Goal: Task Accomplishment & Management: Use online tool/utility

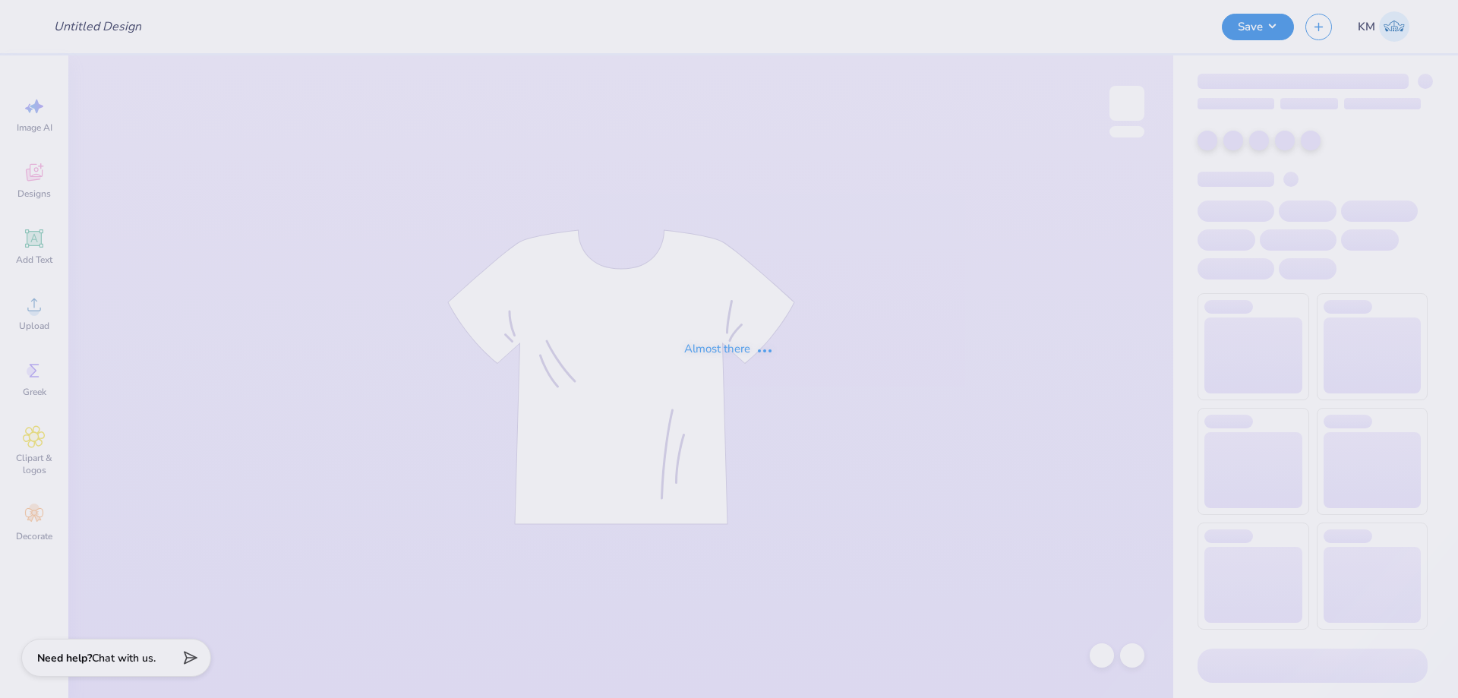
type input "BSA 25 Shirt"
type input "30"
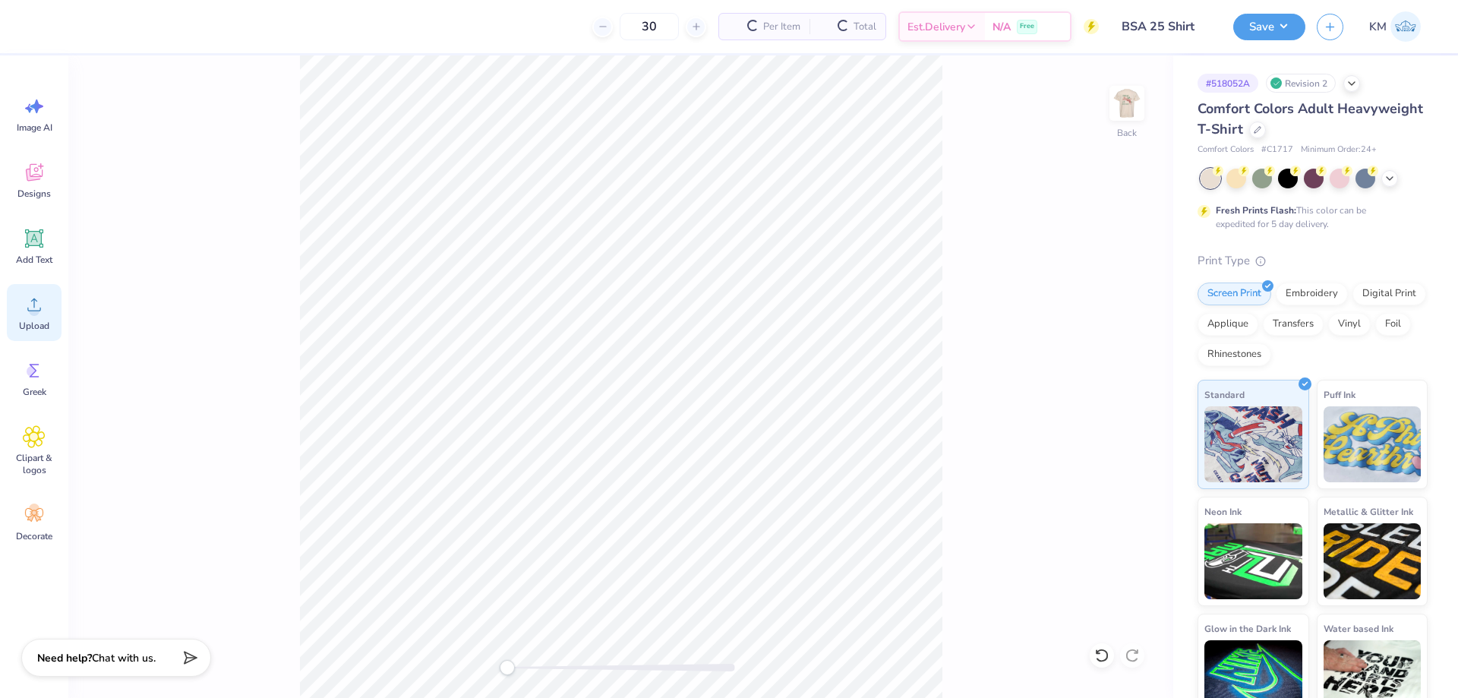
click at [37, 315] on icon at bounding box center [34, 304] width 23 height 23
click at [36, 297] on icon at bounding box center [34, 304] width 23 height 23
click at [39, 324] on span "Upload" at bounding box center [34, 326] width 30 height 12
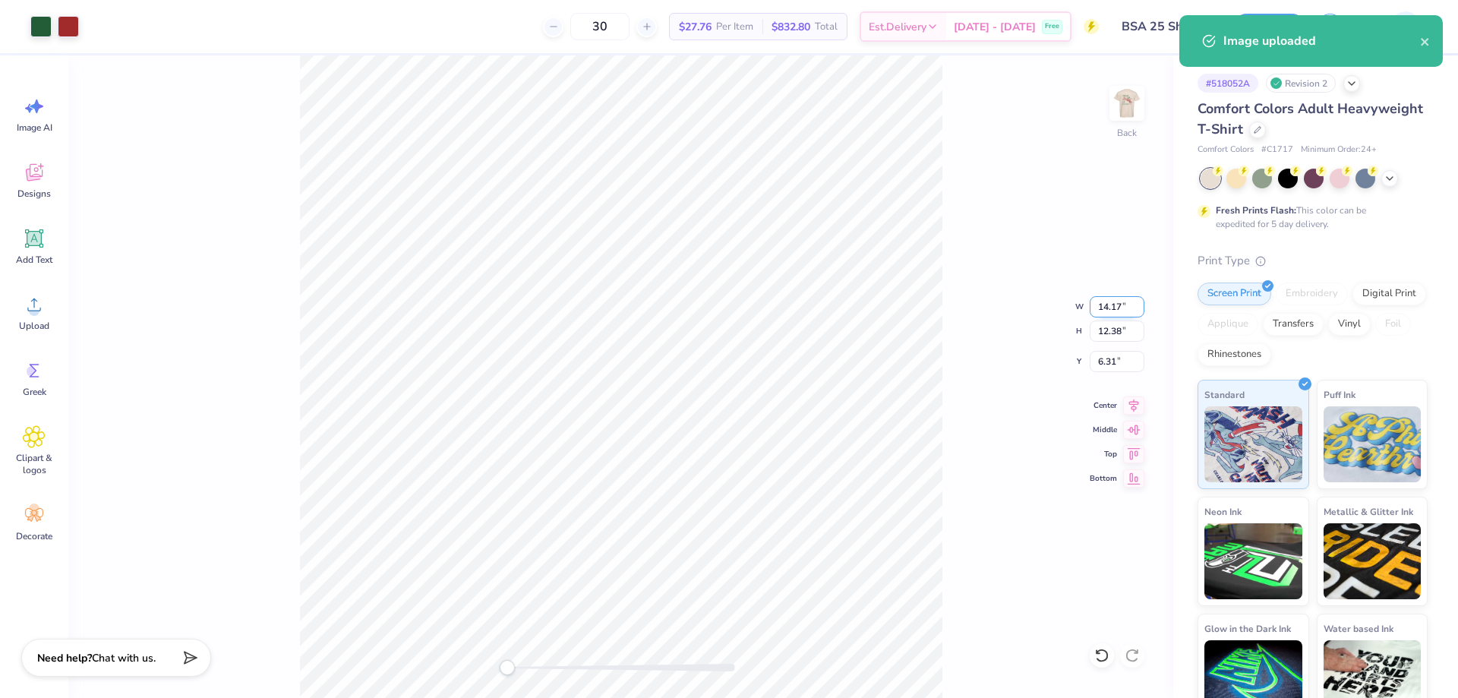
click at [1119, 308] on input "14.17" at bounding box center [1117, 306] width 55 height 21
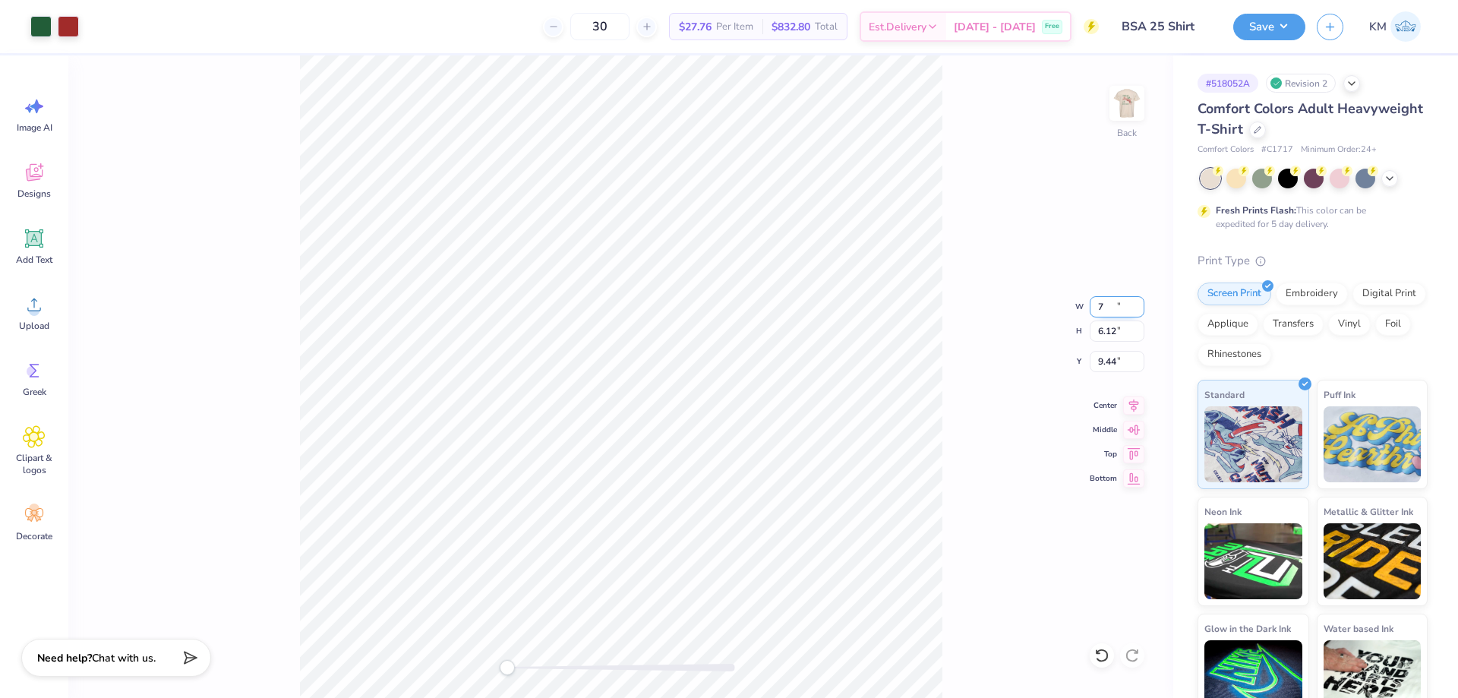
type input "7.00"
type input "6.12"
type input "9.44"
click at [1115, 355] on input "9.44" at bounding box center [1117, 361] width 55 height 21
type input "3"
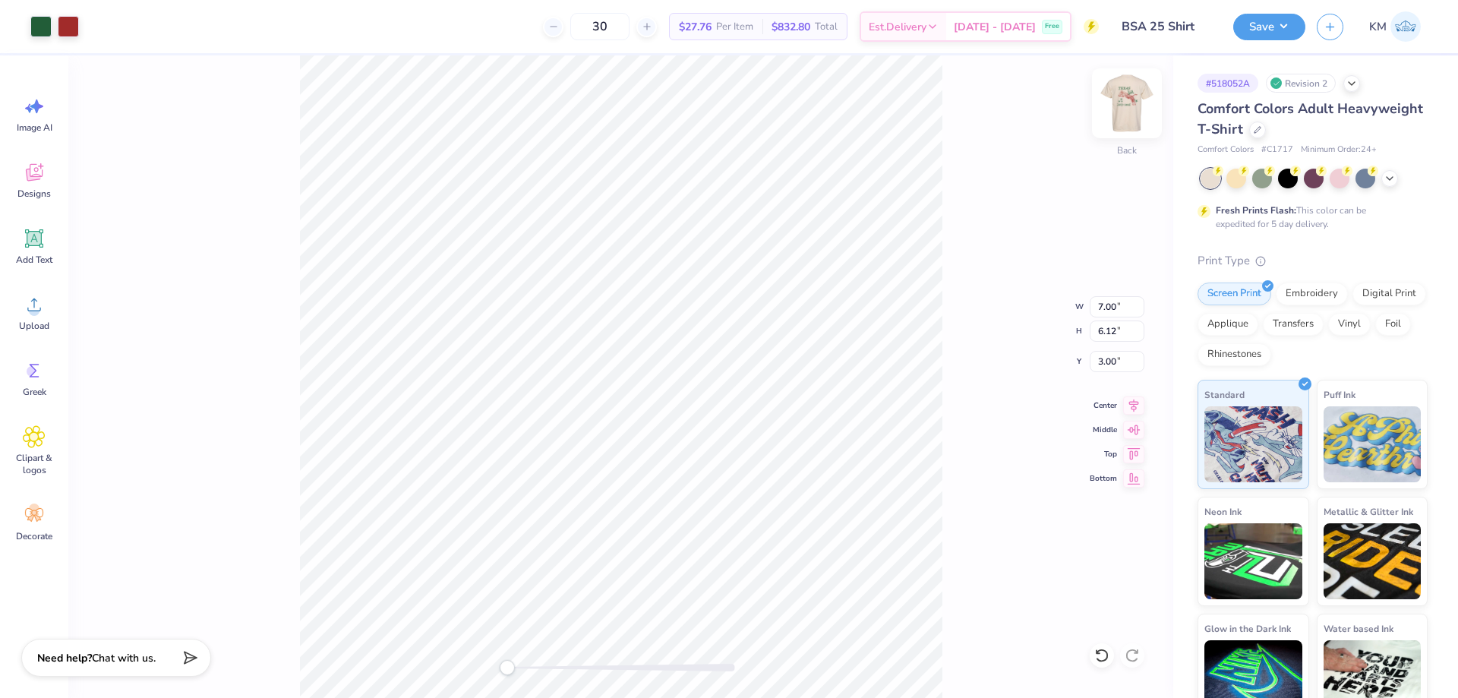
click at [1137, 111] on img at bounding box center [1127, 103] width 61 height 61
click at [27, 296] on icon at bounding box center [34, 304] width 23 height 23
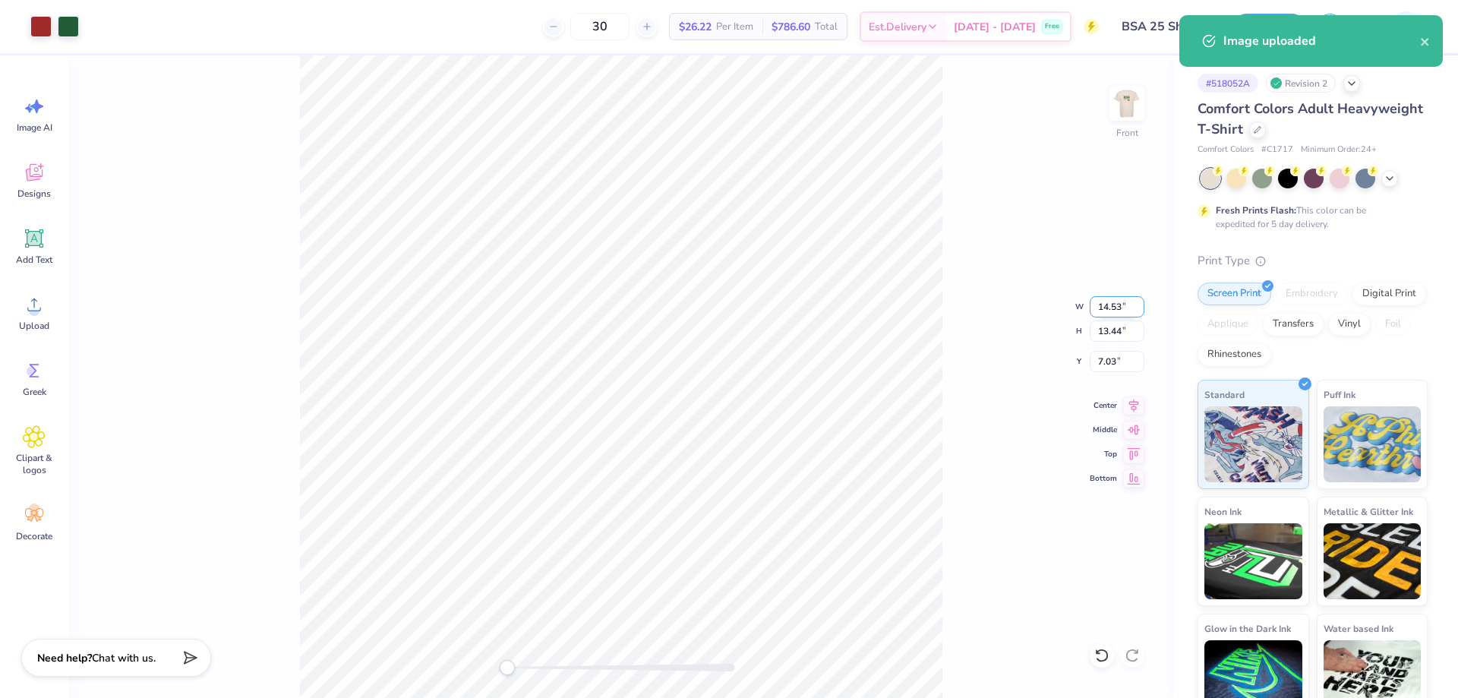
click at [1102, 311] on input "14.53" at bounding box center [1117, 306] width 55 height 21
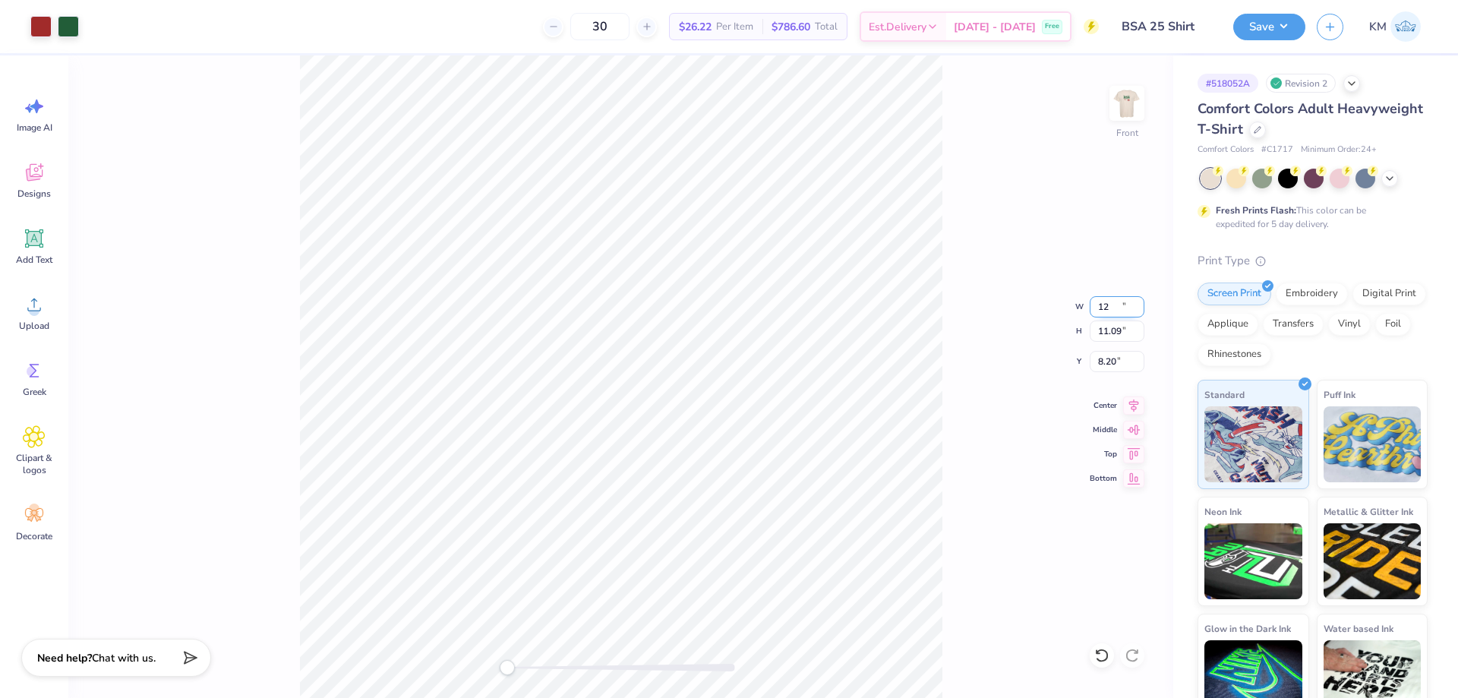
type input "12.00"
type input "11.09"
type input "8.20"
click at [1092, 361] on input "8.20" at bounding box center [1117, 361] width 55 height 21
type input "3"
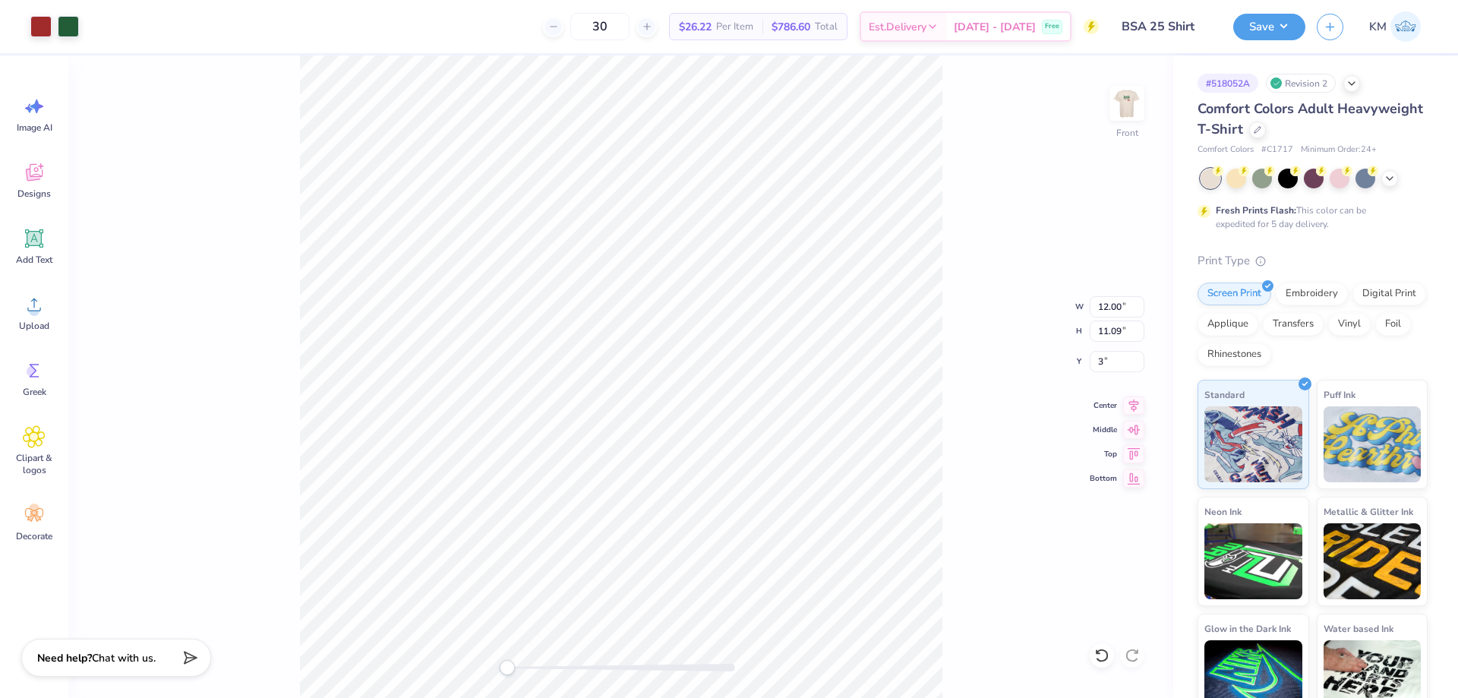
click at [979, 292] on div "Front W 12.00 12.00 " H 11.09 11.09 " Y 3 3 " Center Middle Top Bottom" at bounding box center [620, 376] width 1105 height 642
click at [1298, 31] on button "Save" at bounding box center [1269, 24] width 72 height 27
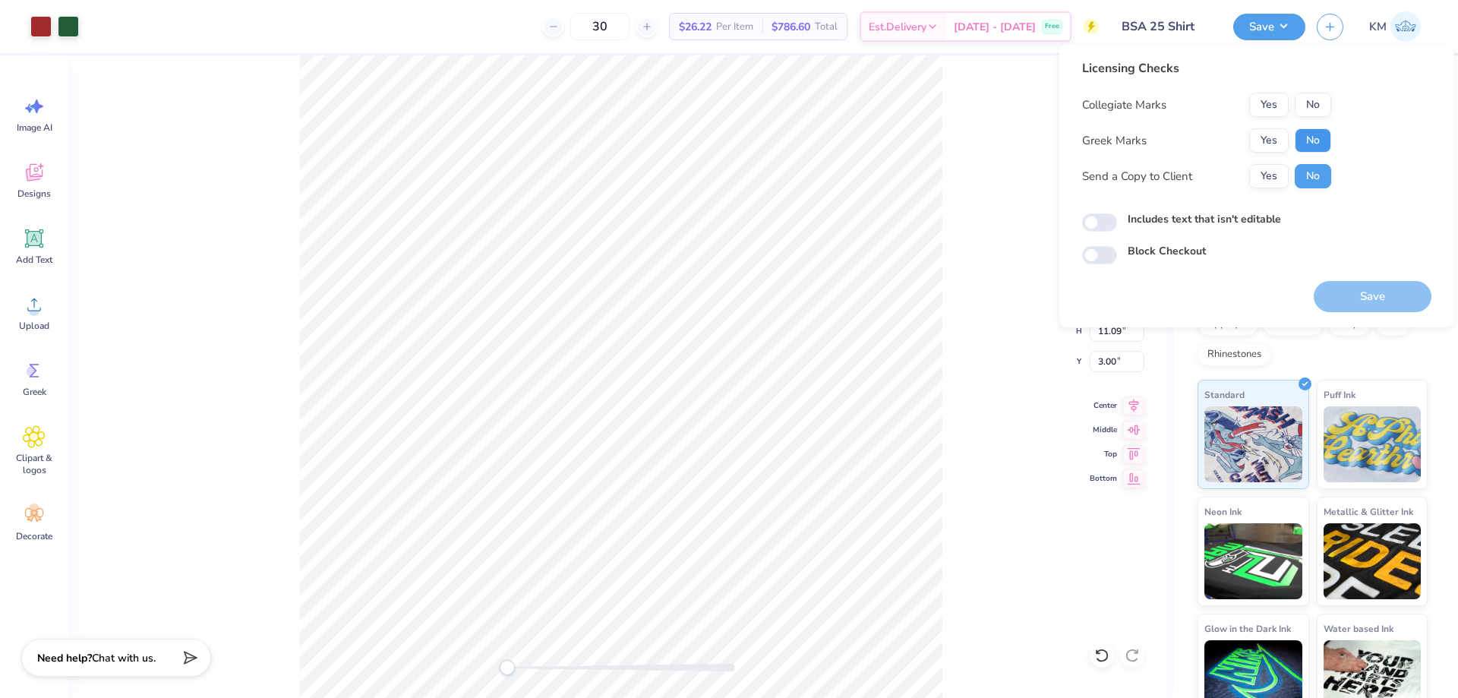
click at [1312, 132] on button "No" at bounding box center [1313, 140] width 36 height 24
click at [1268, 95] on button "Yes" at bounding box center [1268, 105] width 39 height 24
click at [1288, 189] on div "Licensing Checks Collegiate Marks Yes No Greek Marks Yes No Send a Copy to Clie…" at bounding box center [1206, 129] width 249 height 140
drag, startPoint x: 1280, startPoint y: 178, endPoint x: 1347, endPoint y: 289, distance: 129.5
click at [1280, 178] on button "Yes" at bounding box center [1268, 176] width 39 height 24
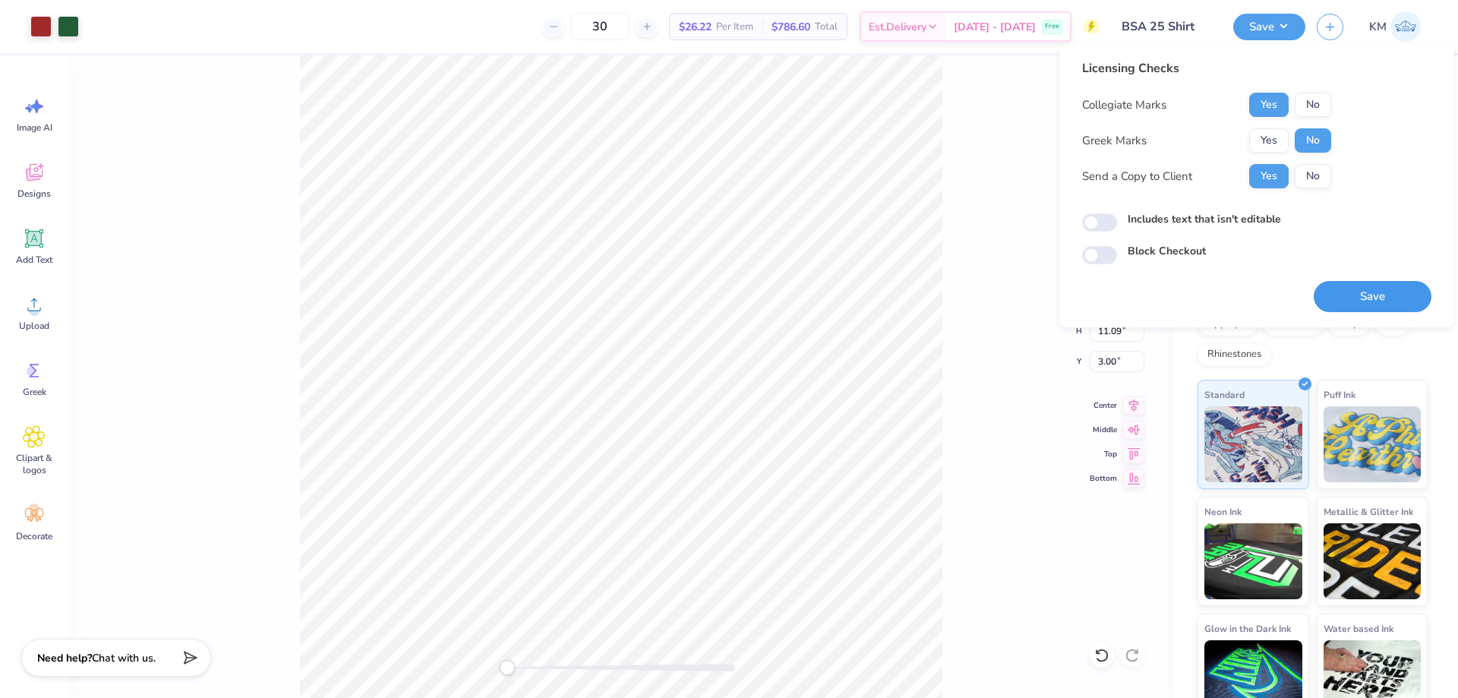
click at [1355, 308] on button "Save" at bounding box center [1373, 296] width 118 height 31
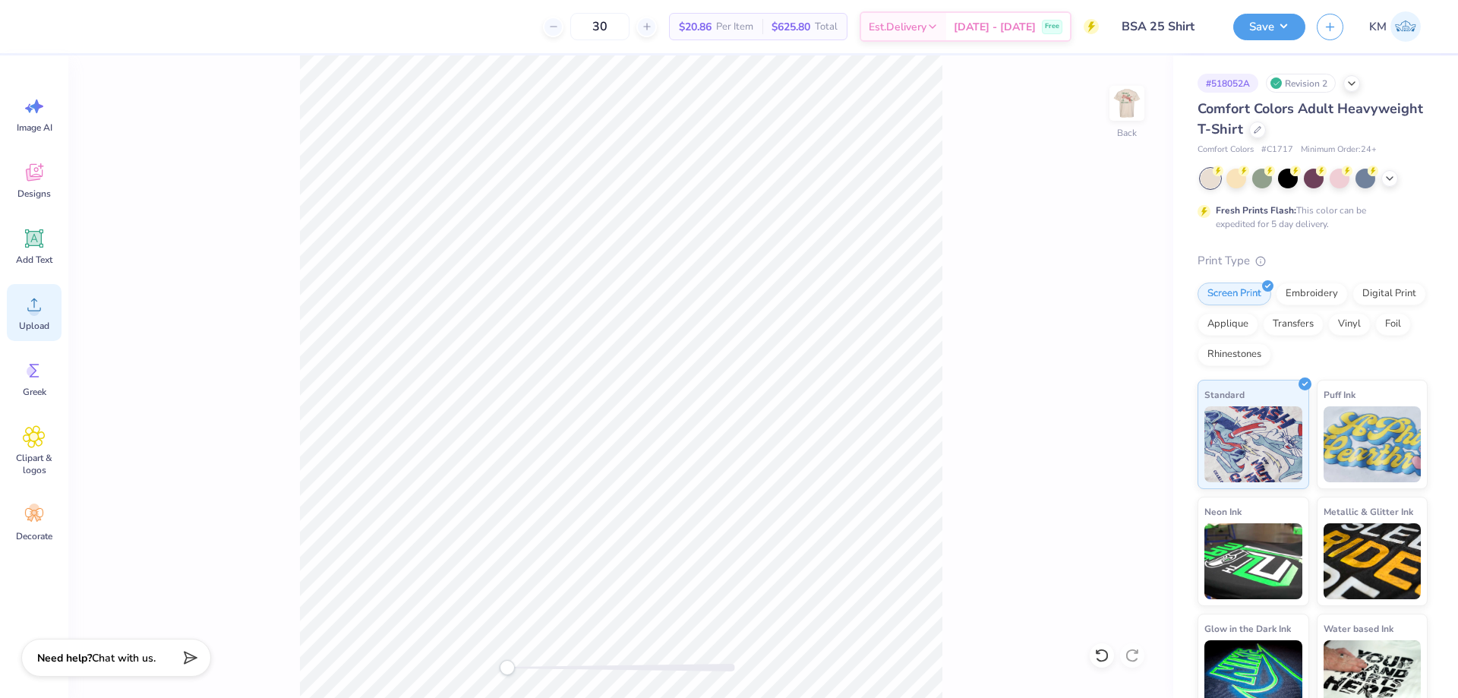
click at [43, 313] on icon at bounding box center [34, 304] width 23 height 23
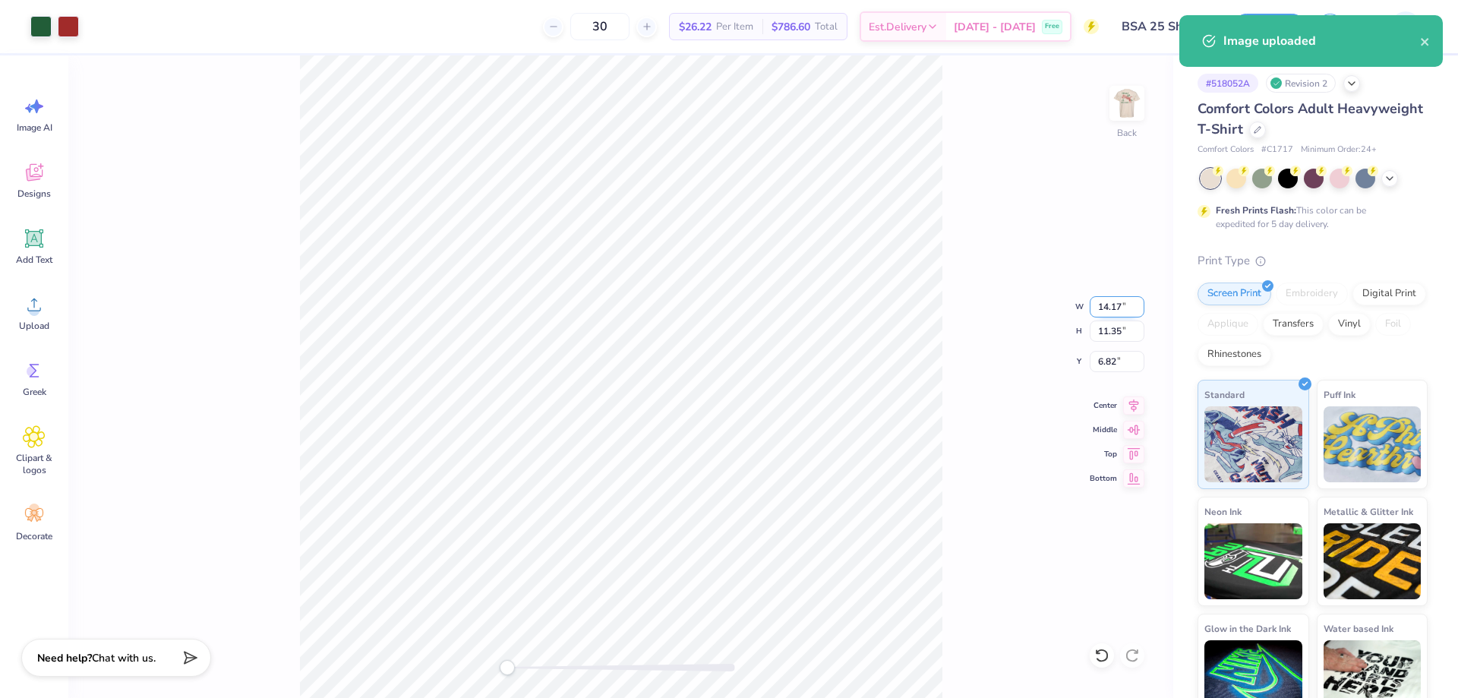
click at [1102, 304] on input "14.17" at bounding box center [1117, 306] width 55 height 21
type input "7.00"
type input "5.61"
type input "9.70"
click at [945, 303] on div "Back W 7.00 7.00 " H 5.61 5.61 " Y 9.70 9.70 " Center Middle Top Bottom" at bounding box center [620, 376] width 1105 height 642
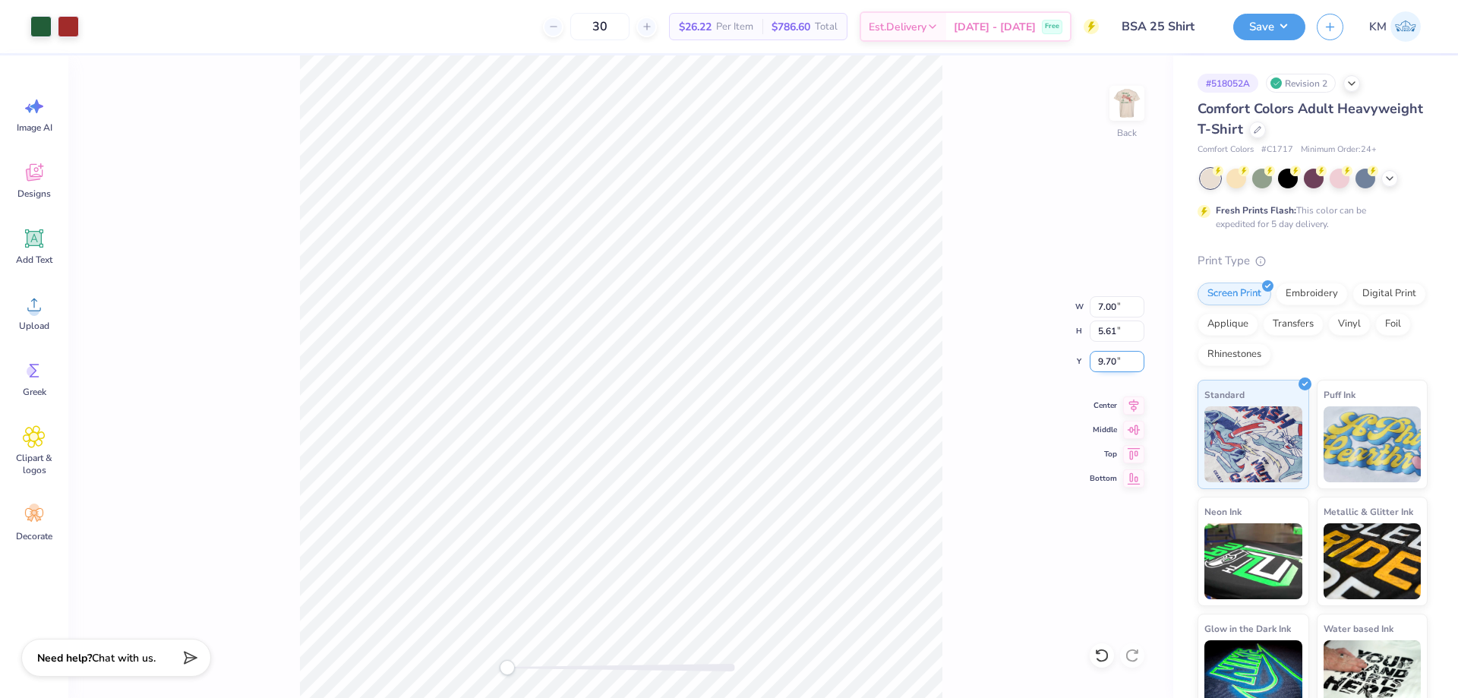
click at [1105, 355] on input "9.70" at bounding box center [1117, 361] width 55 height 21
type input "3"
click at [1249, 24] on button "Save" at bounding box center [1269, 24] width 72 height 27
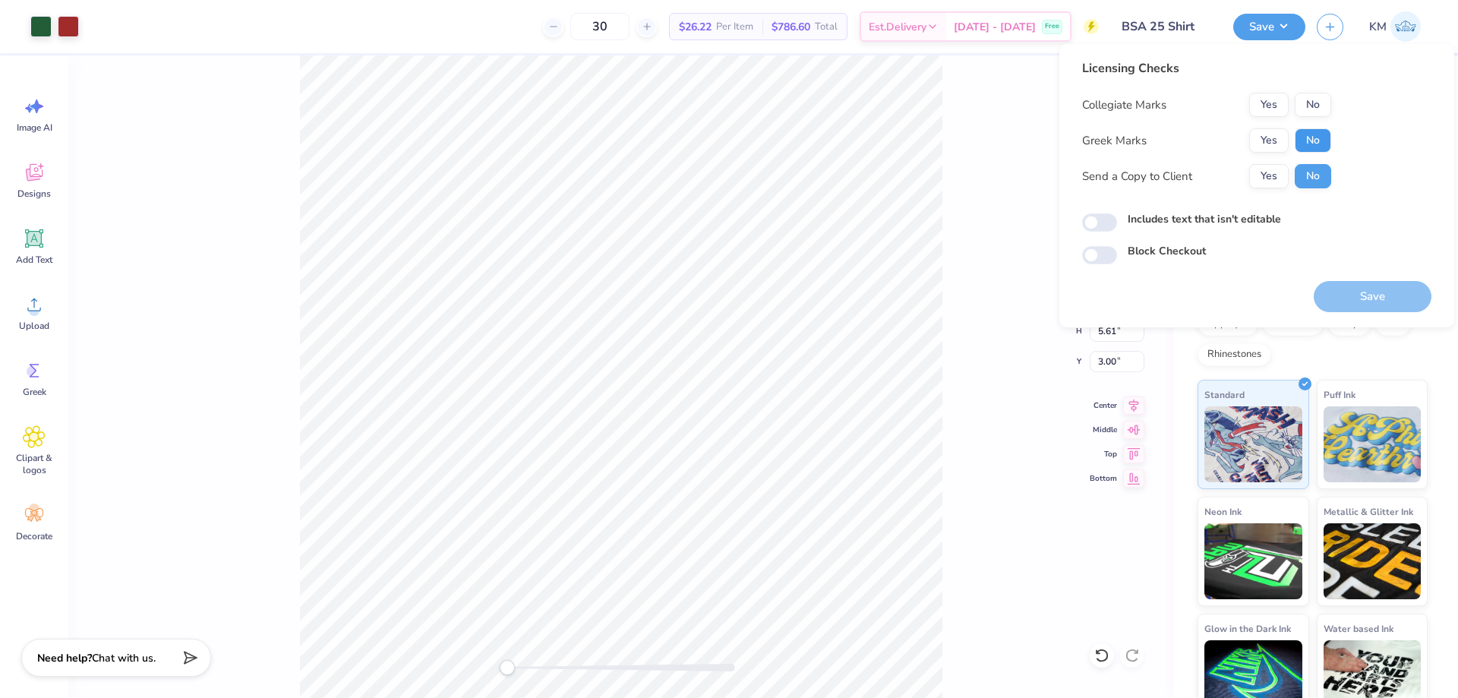
click at [1302, 134] on button "No" at bounding box center [1313, 140] width 36 height 24
click at [1275, 99] on button "Yes" at bounding box center [1268, 105] width 39 height 24
click at [1277, 179] on button "Yes" at bounding box center [1268, 176] width 39 height 24
click at [1380, 287] on button "Save" at bounding box center [1373, 296] width 118 height 31
